Goal: Task Accomplishment & Management: Understand process/instructions

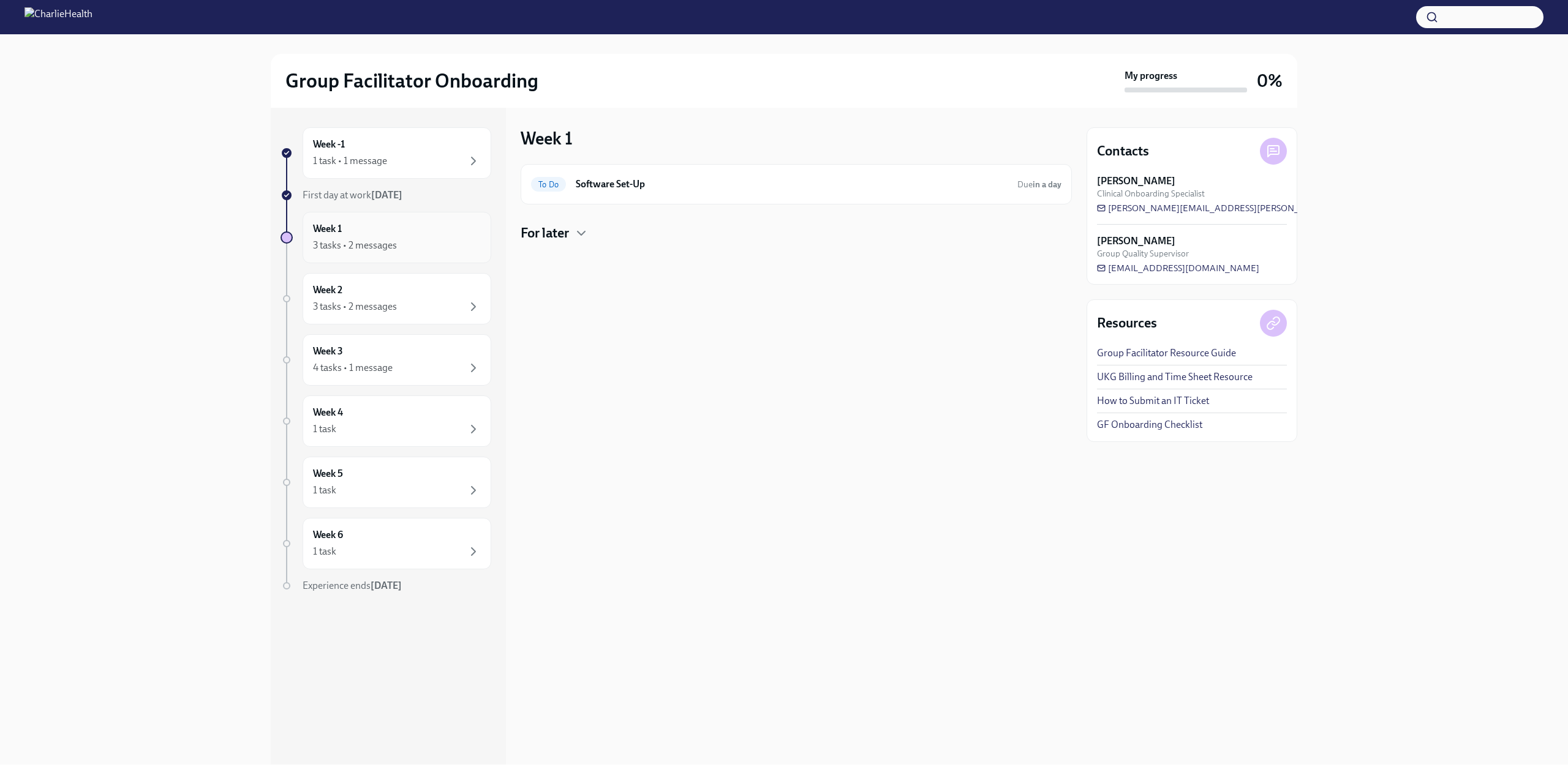
click at [417, 225] on div "Week 1 3 tasks • 2 messages" at bounding box center [397, 237] width 167 height 31
click at [423, 245] on div "3 tasks • 2 messages" at bounding box center [397, 246] width 167 height 15
click at [473, 302] on icon "button" at bounding box center [473, 307] width 15 height 15
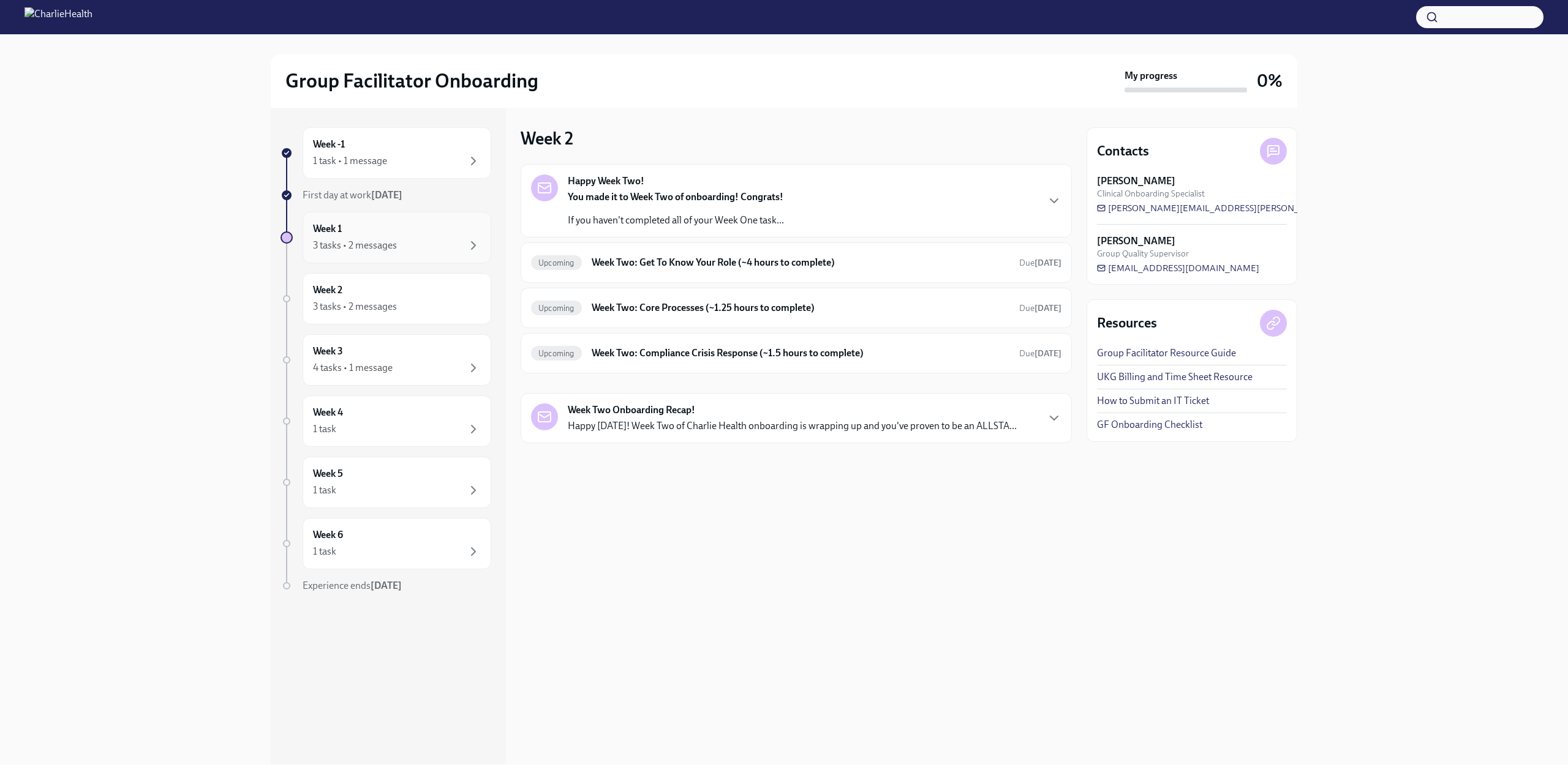
click at [479, 237] on div "Week 1 3 tasks • 2 messages" at bounding box center [397, 237] width 167 height 31
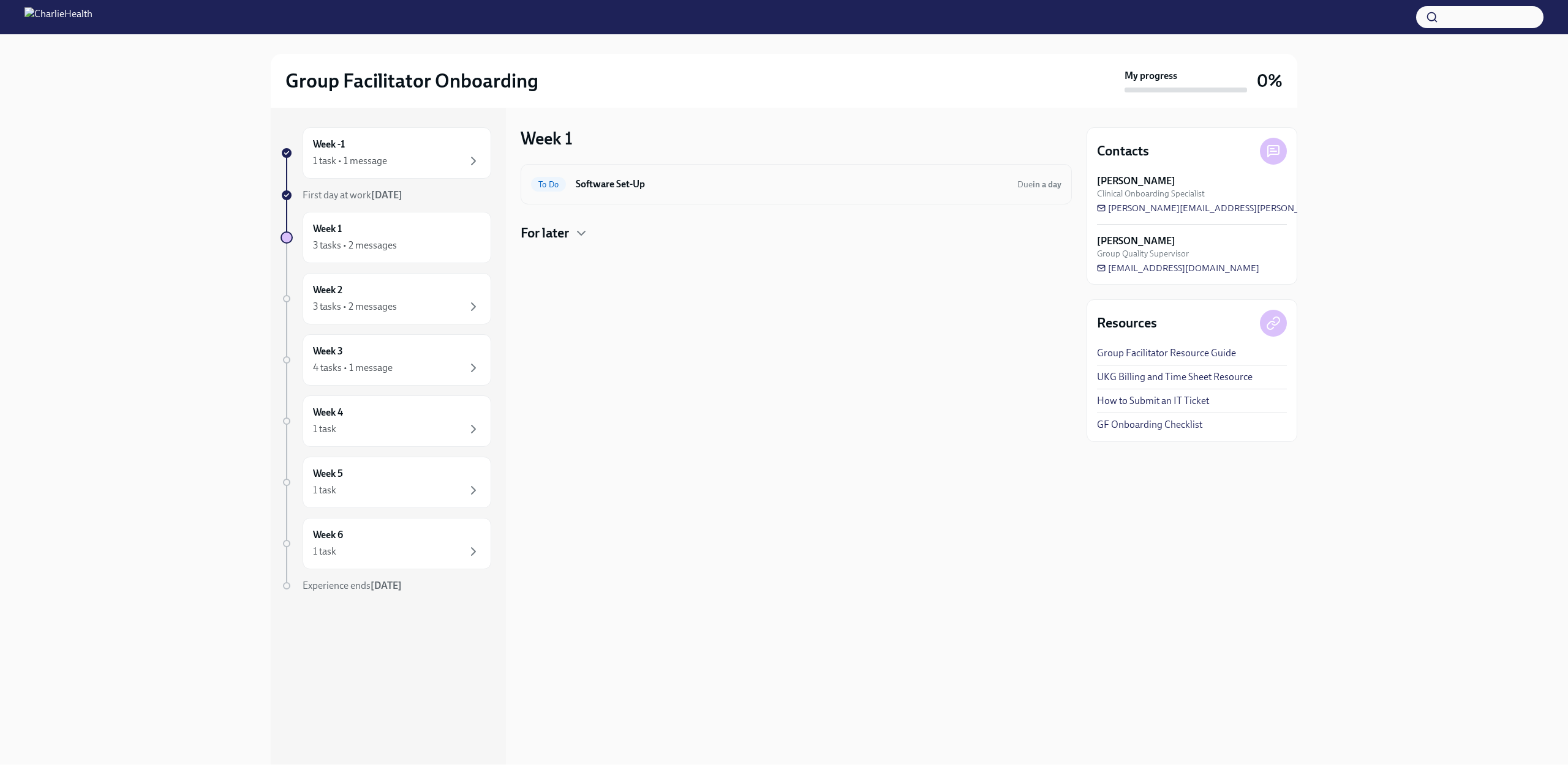
click at [621, 173] on div "To Do Software Set-Up Due in a day" at bounding box center [796, 184] width 551 height 40
click at [612, 187] on h6 "Software Set-Up" at bounding box center [792, 184] width 431 height 14
